Goal: Find specific page/section: Find specific page/section

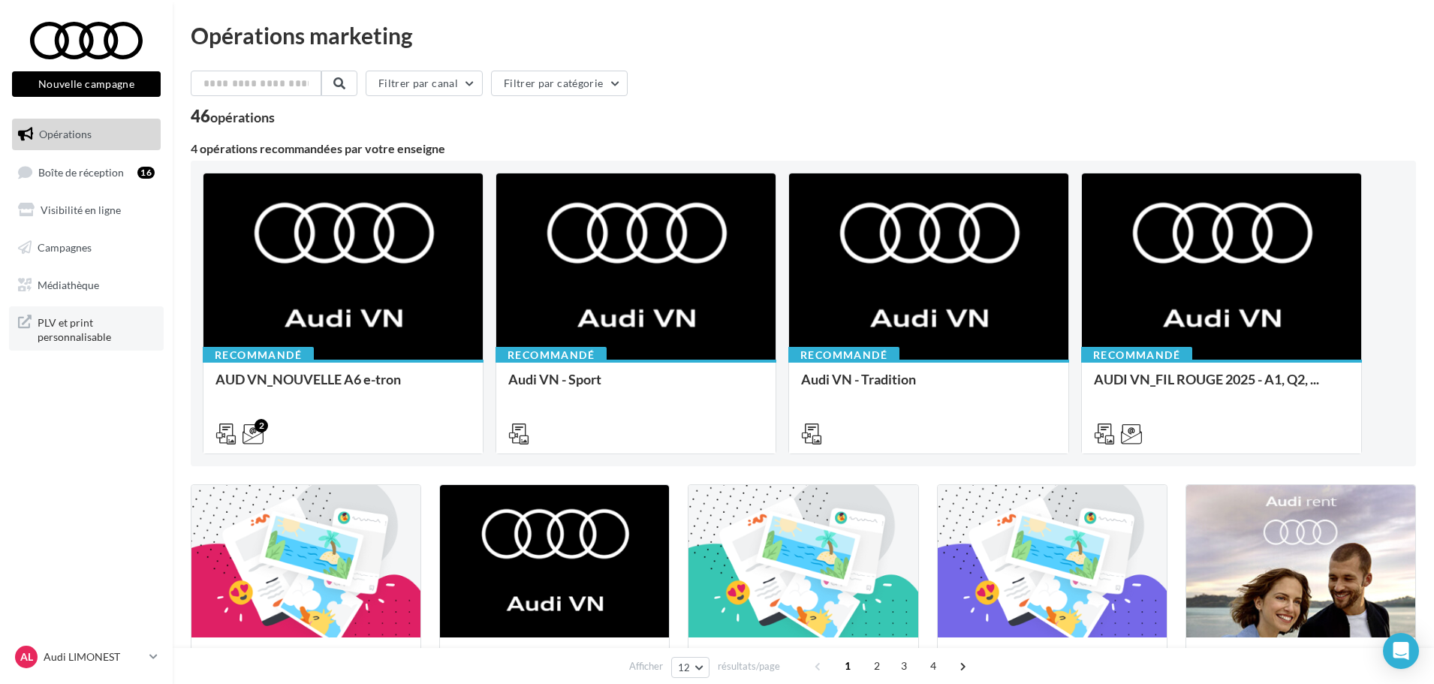
click at [104, 321] on span "PLV et print personnalisable" at bounding box center [96, 328] width 117 height 32
click at [134, 281] on link "Médiathèque" at bounding box center [86, 286] width 155 height 32
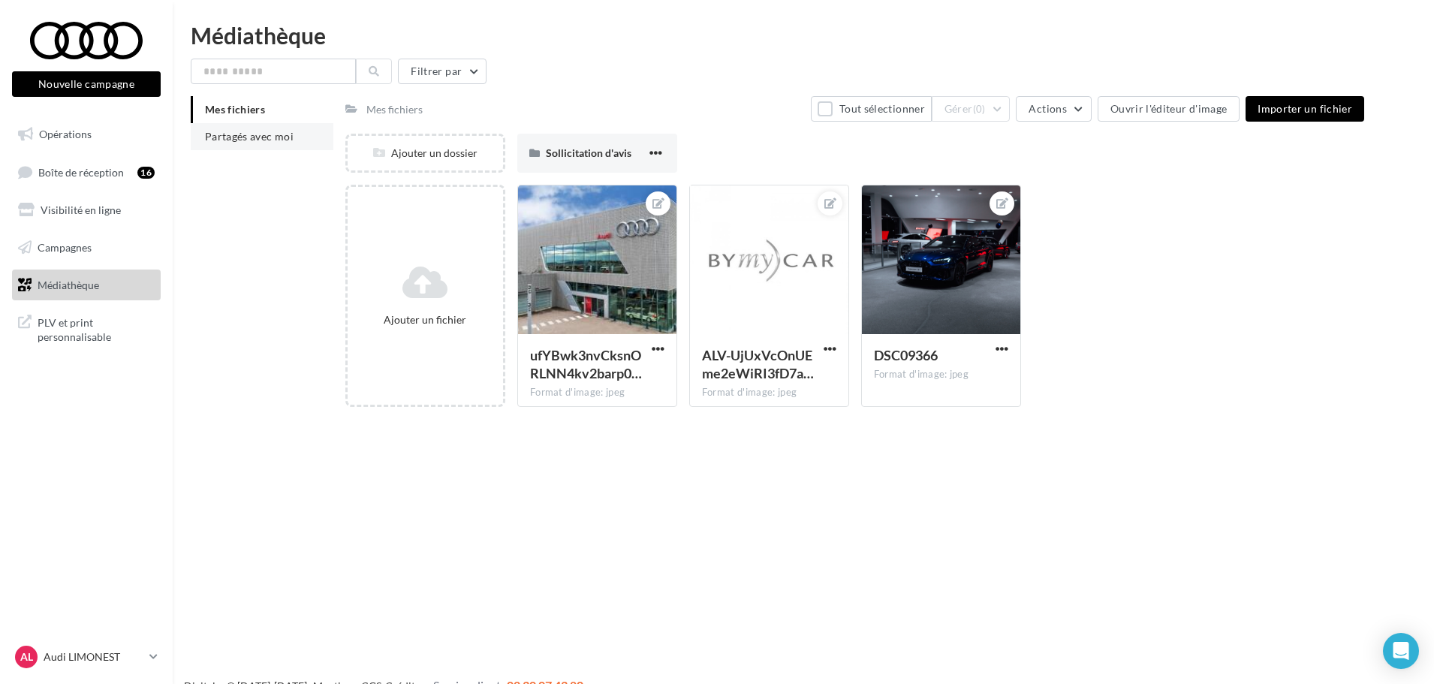
click at [249, 133] on span "Partagés avec moi" at bounding box center [249, 136] width 89 height 13
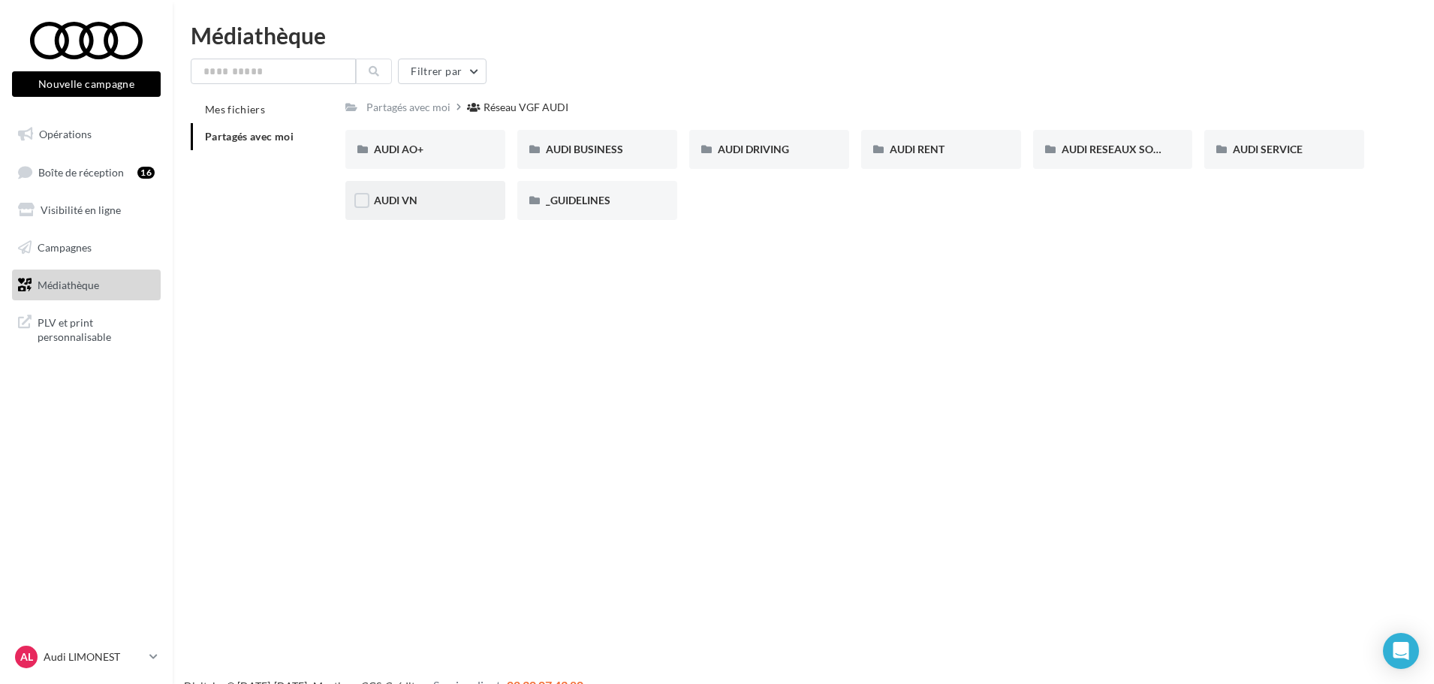
click at [444, 203] on div "AUDI VN" at bounding box center [425, 200] width 103 height 15
